Goal: Task Accomplishment & Management: Complete application form

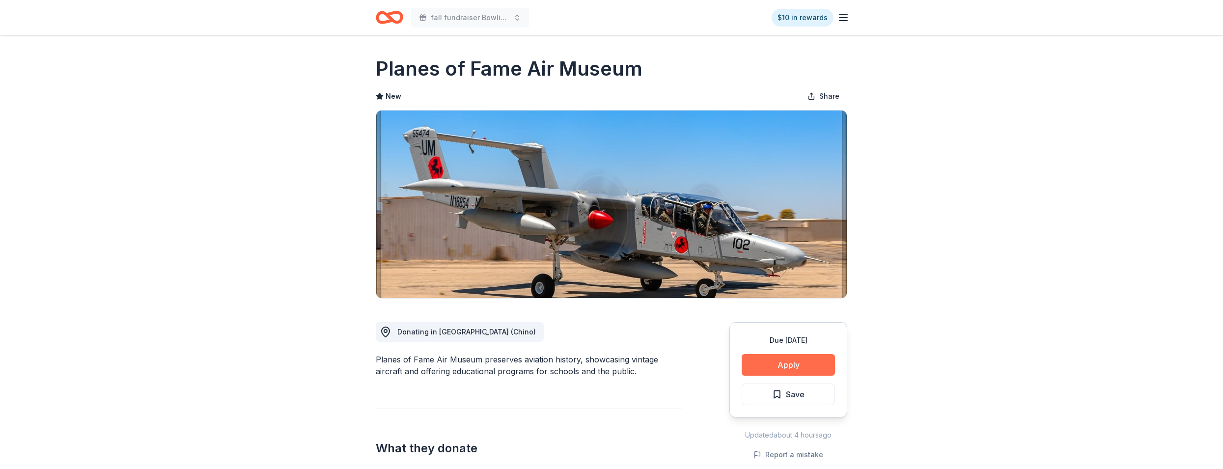
click at [789, 366] on button "Apply" at bounding box center [788, 365] width 93 height 22
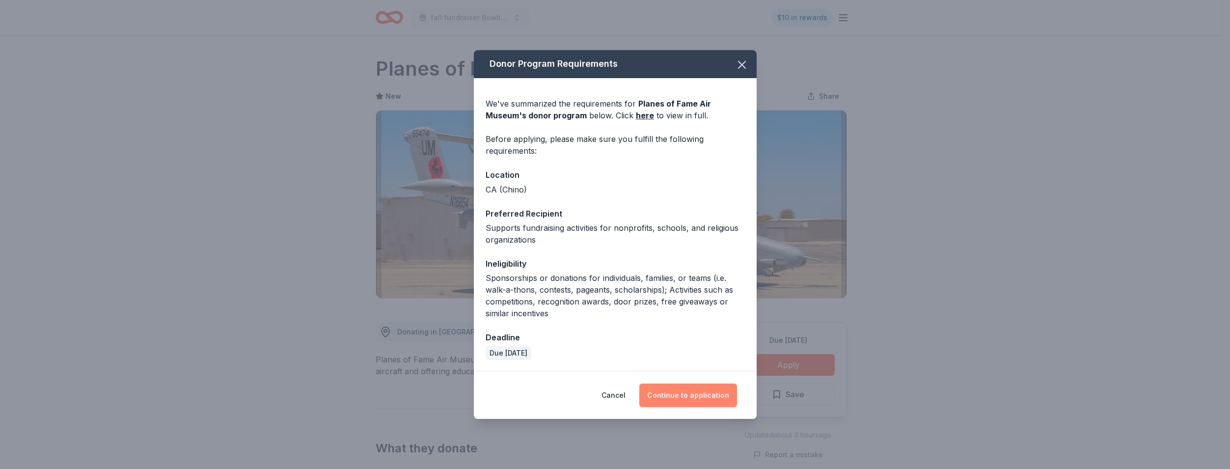
click at [688, 397] on button "Continue to application" at bounding box center [688, 396] width 98 height 24
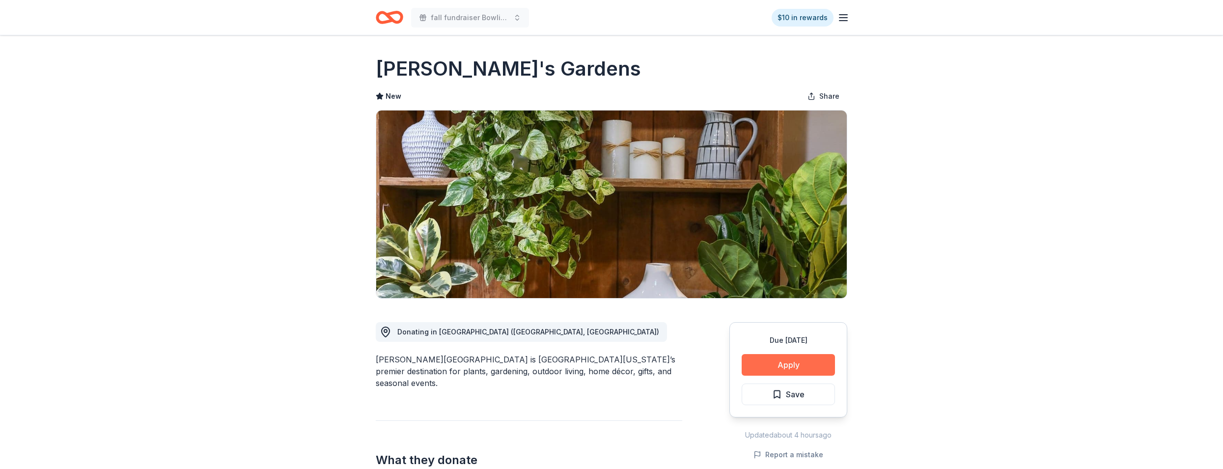
click at [789, 367] on button "Apply" at bounding box center [788, 365] width 93 height 22
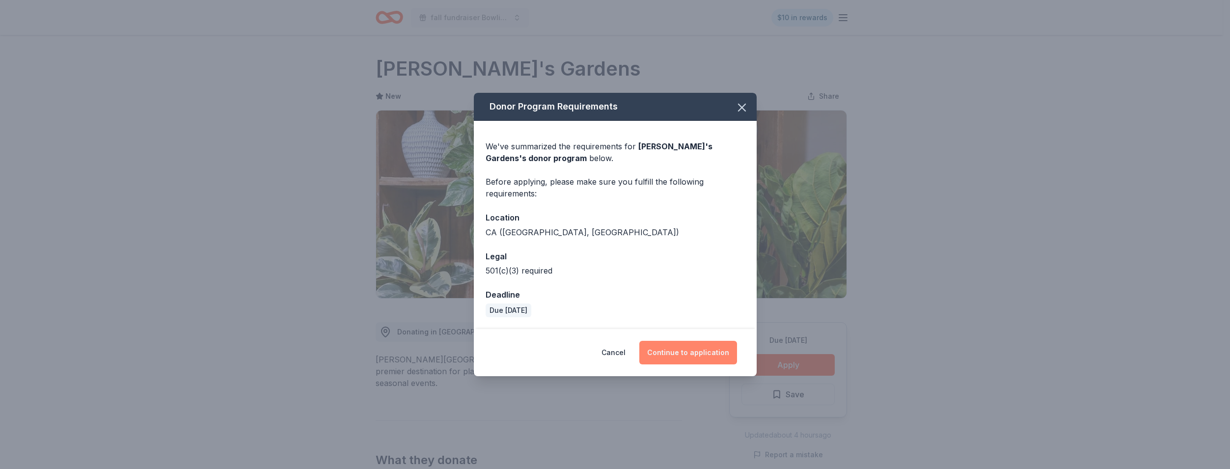
click at [684, 355] on button "Continue to application" at bounding box center [688, 353] width 98 height 24
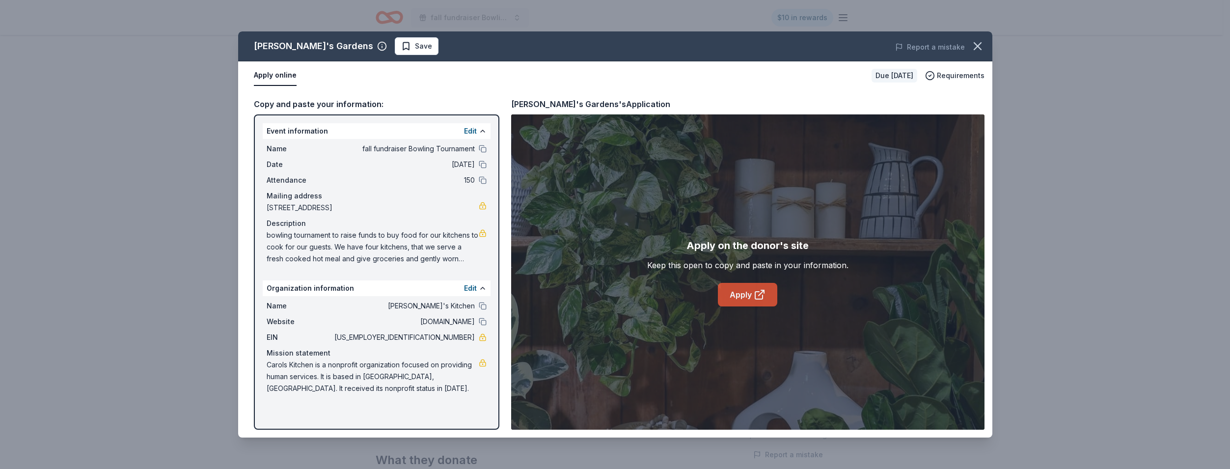
click at [748, 292] on link "Apply" at bounding box center [747, 295] width 59 height 24
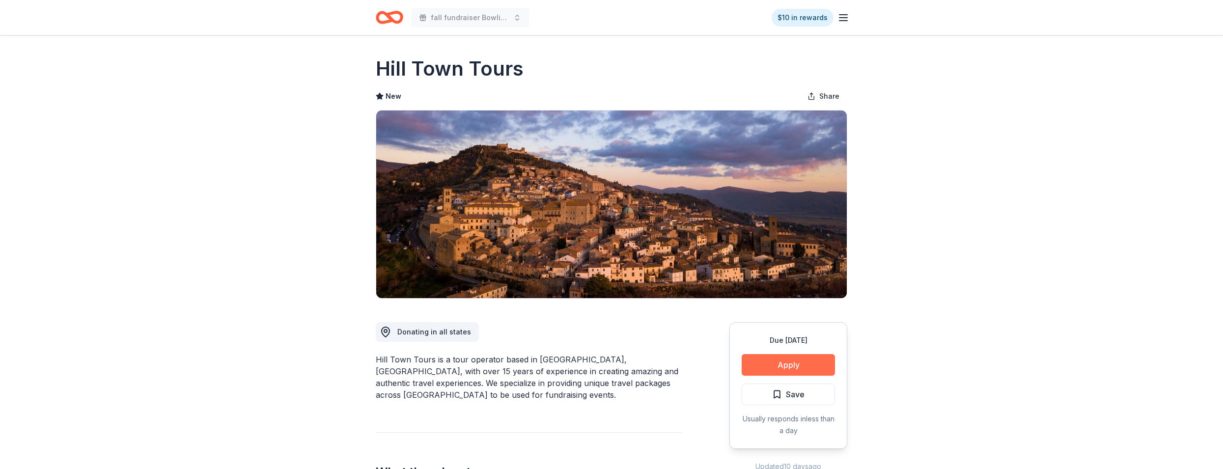
click at [766, 368] on button "Apply" at bounding box center [788, 365] width 93 height 22
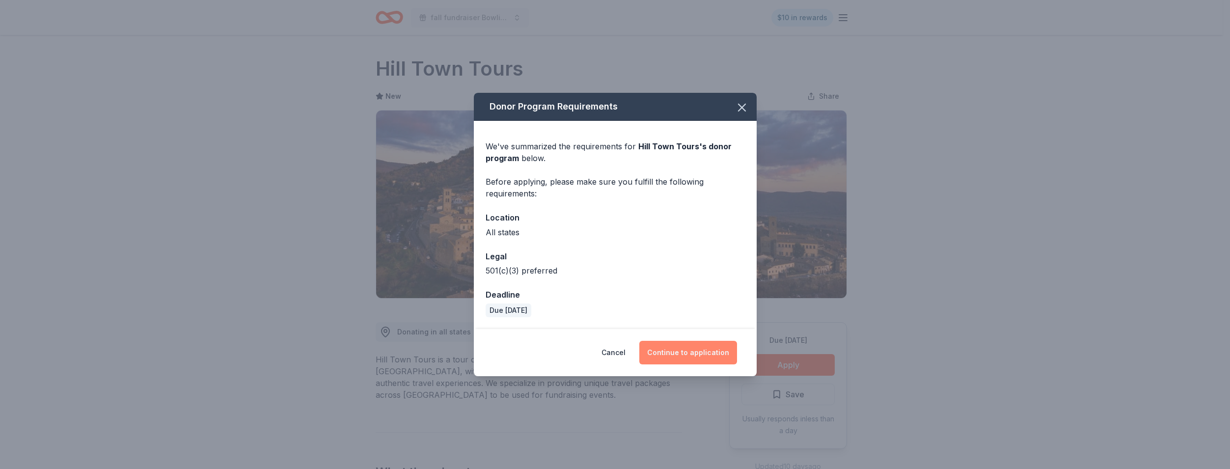
click at [682, 355] on button "Continue to application" at bounding box center [688, 353] width 98 height 24
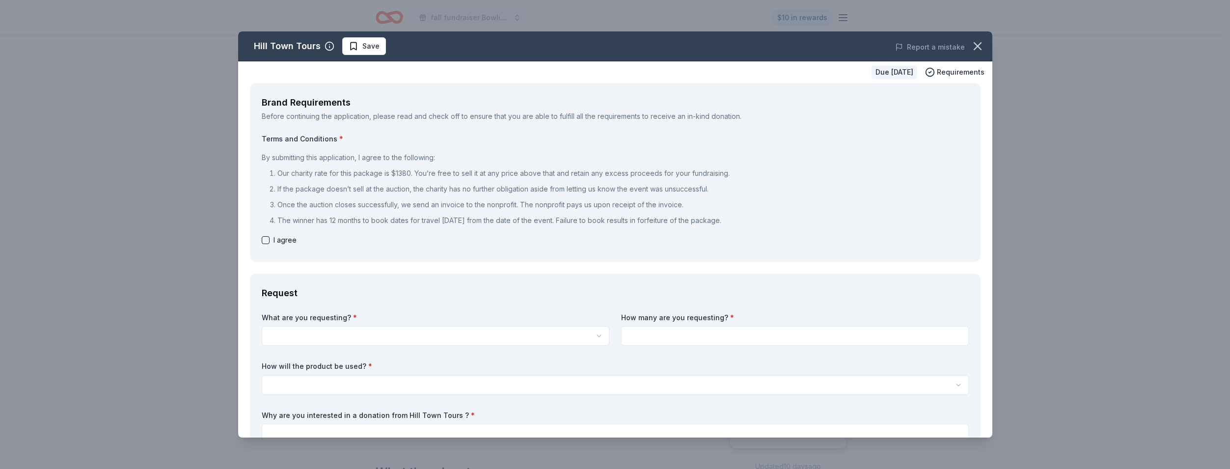
click at [265, 239] on button "button" at bounding box center [266, 240] width 8 height 8
checkbox input "true"
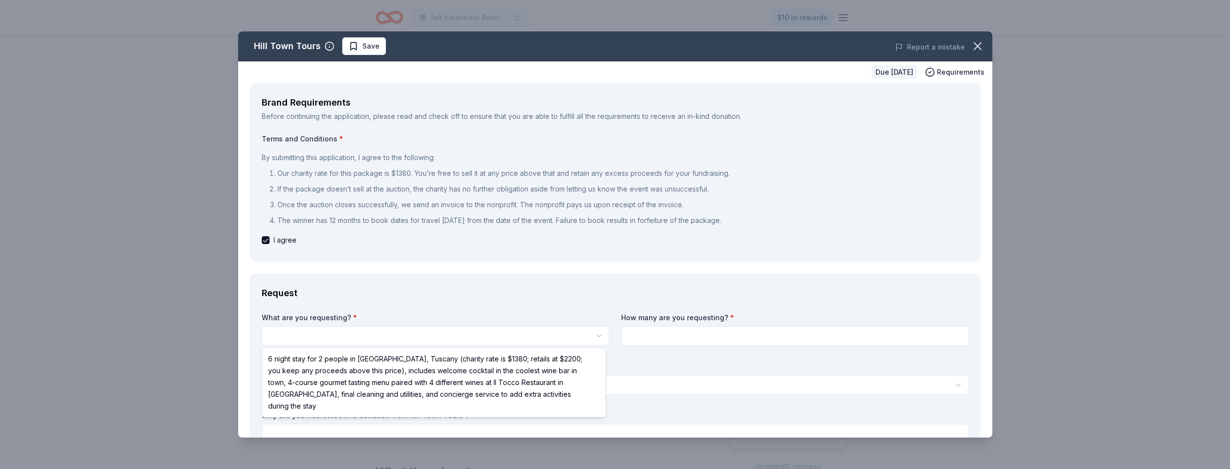
click at [280, 336] on html "fall fundraiser Bowling Tournament $10 in rewards Due [DATE] Share Hill Town To…" at bounding box center [615, 234] width 1230 height 469
select select "6 night stay for 2 people in [GEOGRAPHIC_DATA], Tuscany (charity rate is $1380;…"
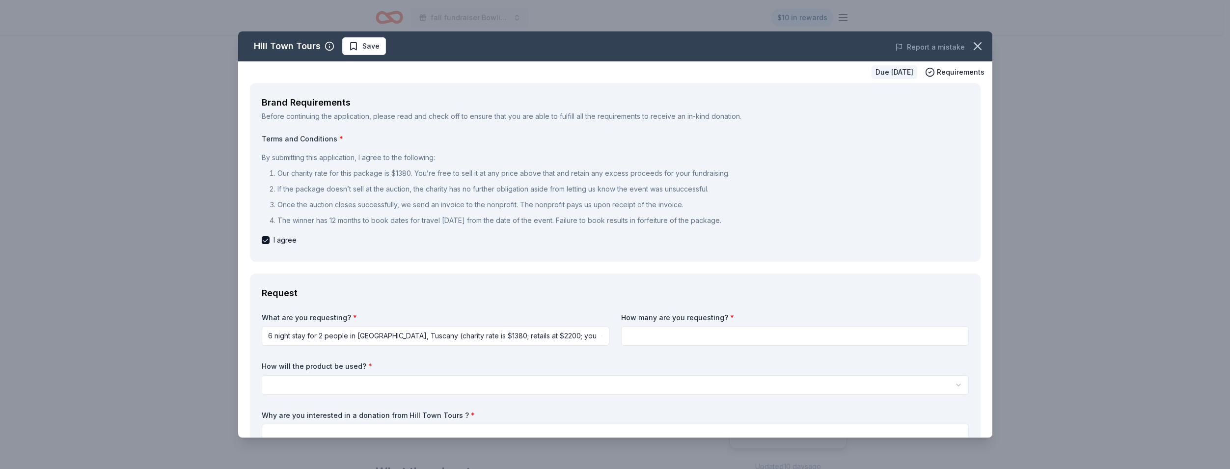
click at [650, 334] on input at bounding box center [795, 336] width 348 height 20
type input "2"
click at [281, 383] on html "fall fundraiser Bowling Tournament $10 in rewards Due [DATE] Share Hill Town To…" at bounding box center [615, 234] width 1230 height 469
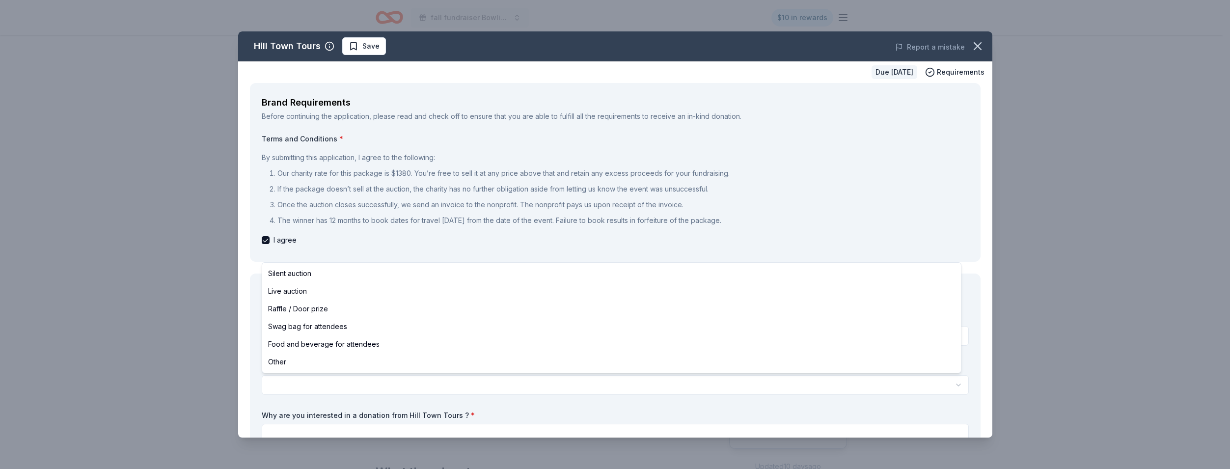
select select "silentAuction"
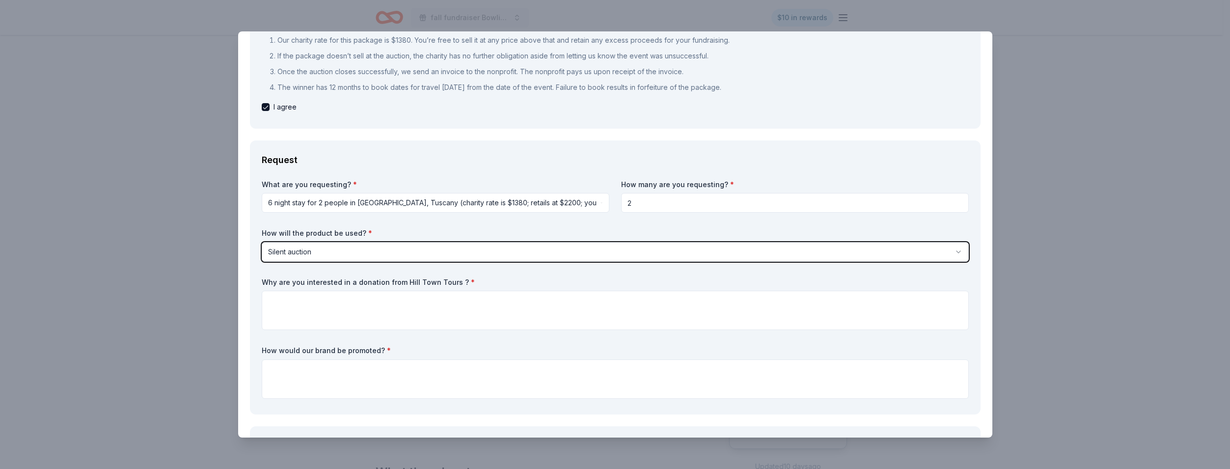
scroll to position [147, 0]
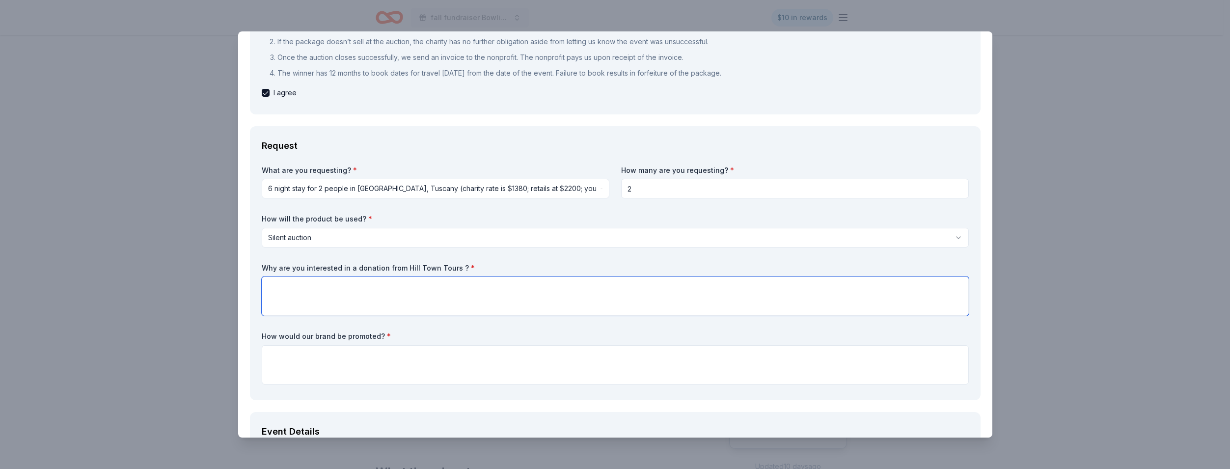
click at [282, 282] on textarea at bounding box center [615, 295] width 707 height 39
click at [497, 285] on textarea "trying to raise money to purchase food and your donation will help us" at bounding box center [615, 295] width 707 height 39
type textarea "trying to raise money to purchase food and your donation will help us raise mon…"
click at [276, 354] on textarea at bounding box center [615, 364] width 707 height 39
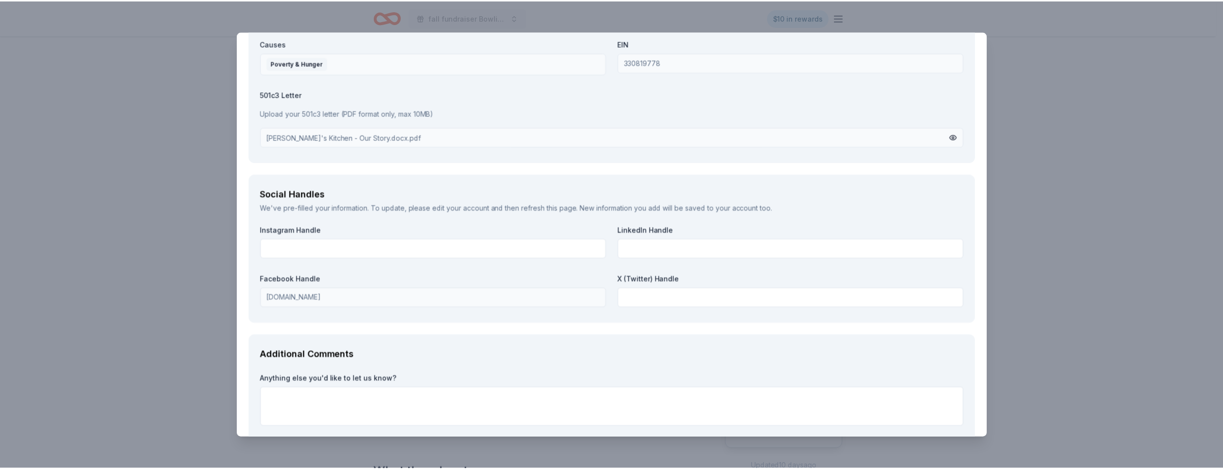
scroll to position [1235, 0]
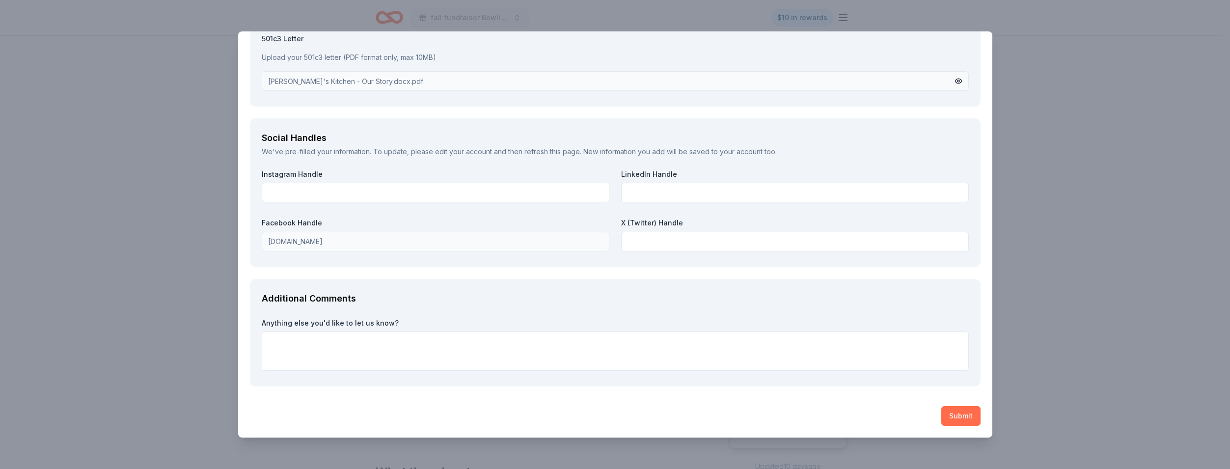
type textarea "we would put your logo as a corporate sponsor for our event it will go on the b…"
click at [955, 416] on button "Submit" at bounding box center [960, 416] width 39 height 20
